Goal: Task Accomplishment & Management: Manage account settings

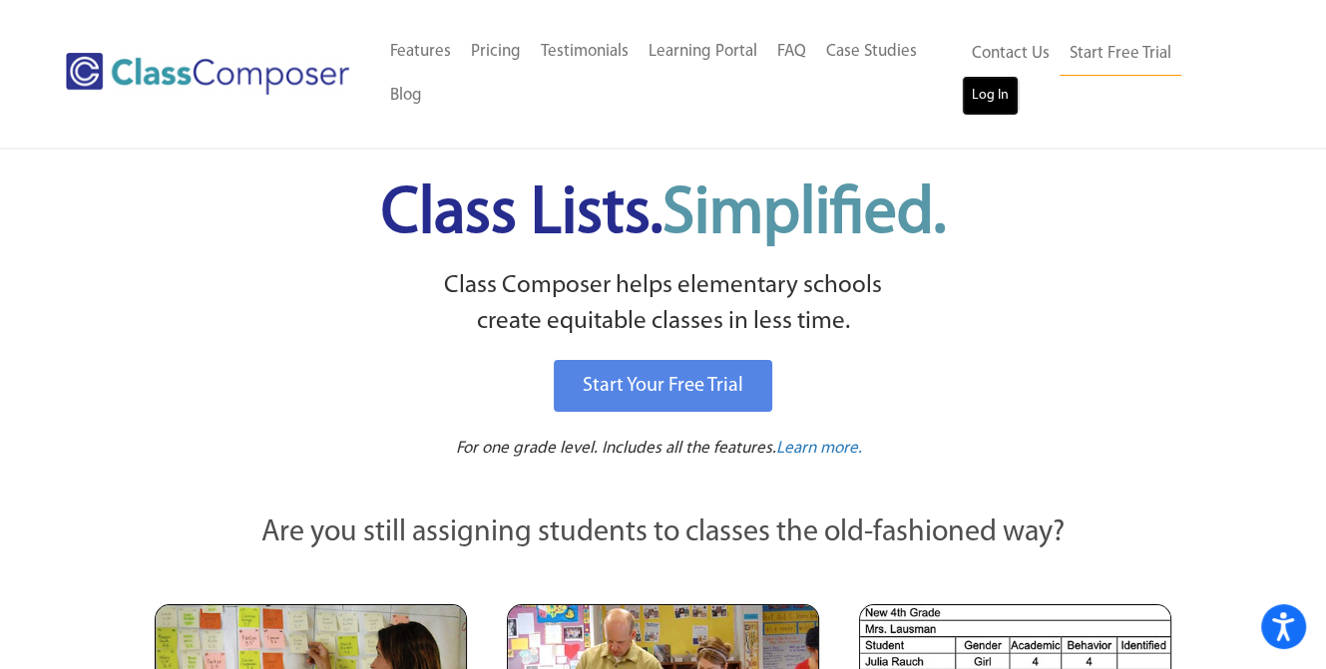
click at [1018, 76] on link "Log In" at bounding box center [990, 96] width 57 height 40
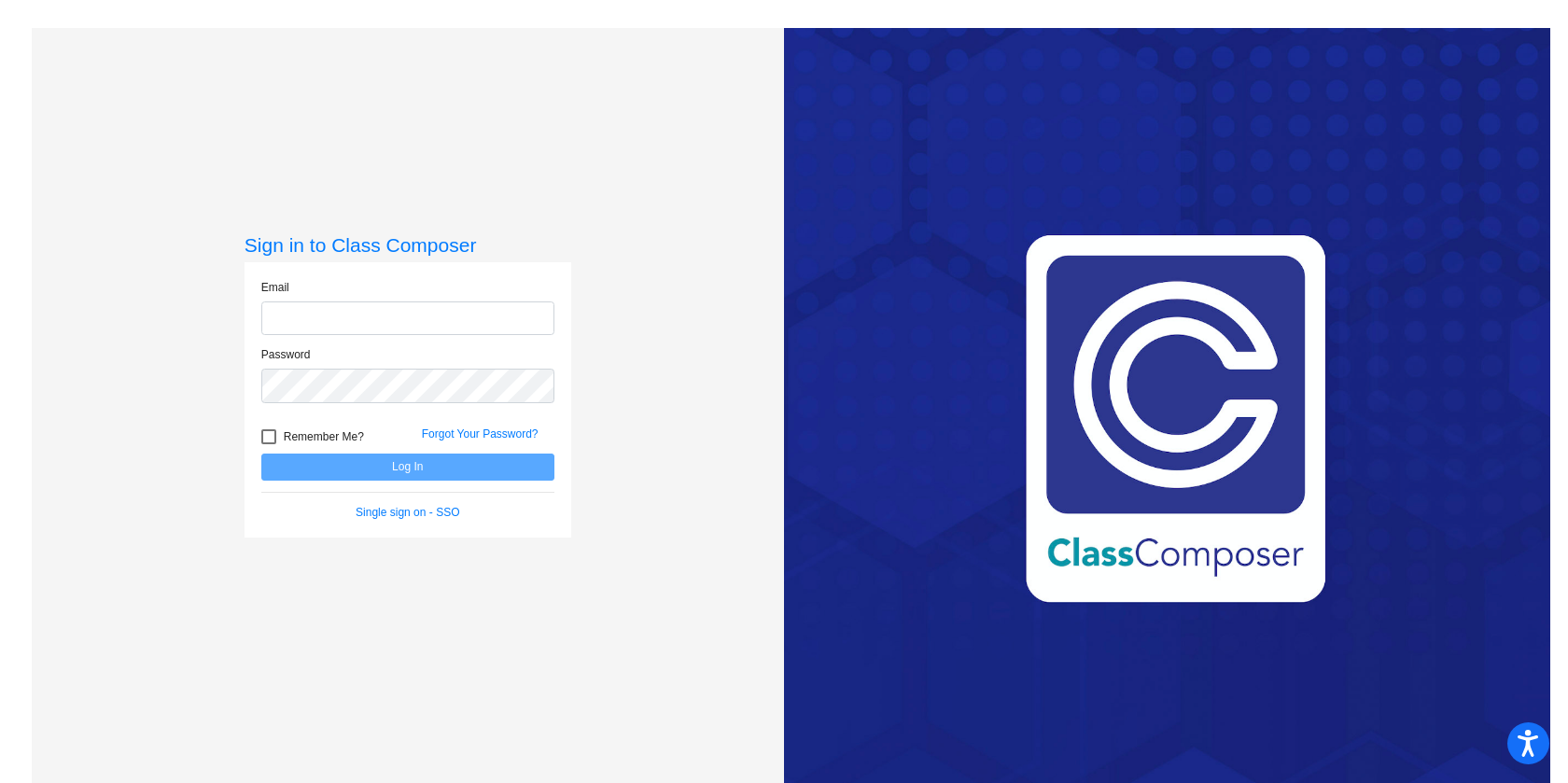
type input "mabrown@mbgsd.org"
click at [339, 461] on button "Log In" at bounding box center [407, 467] width 293 height 27
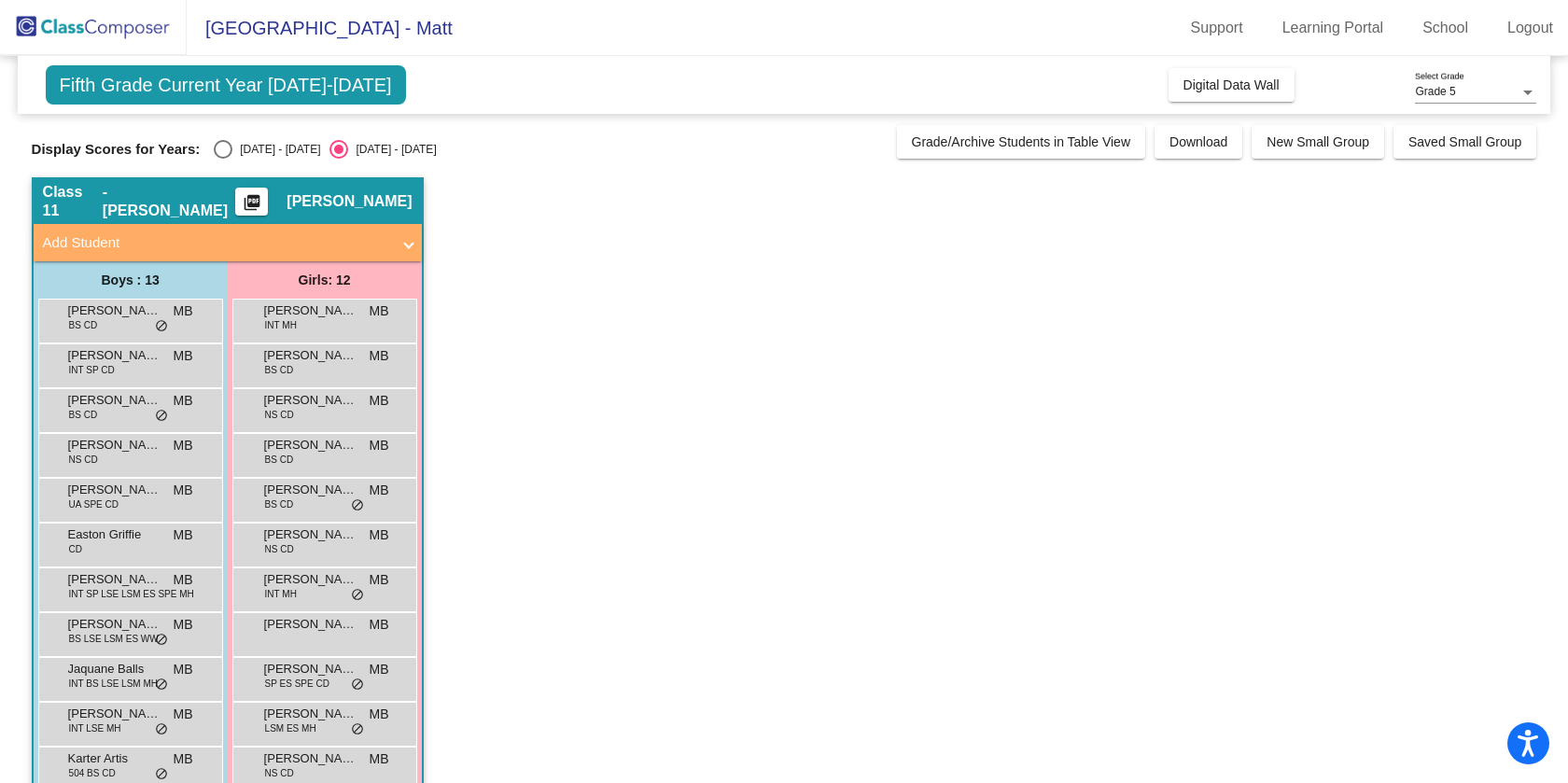
click at [224, 138] on div "Display Scores for Years: 2024 - 2025 2025 - 2026 Grade/Archive Students in Tab…" at bounding box center [784, 142] width 1505 height 34
click at [225, 149] on div "Select an option" at bounding box center [223, 150] width 19 height 19
click at [223, 159] on input "2024 - 2025" at bounding box center [222, 159] width 1 height 1
radio input "true"
